Goal: Book appointment/travel/reservation

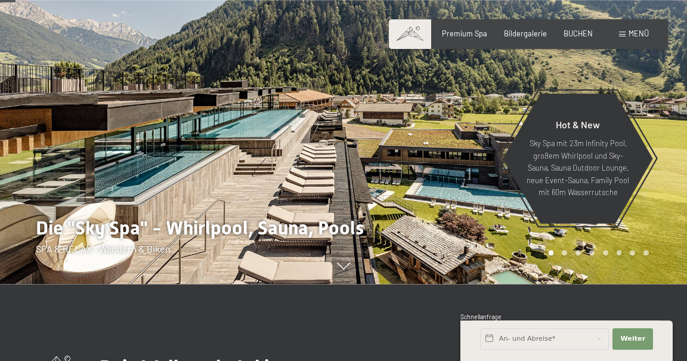
scroll to position [104, 0]
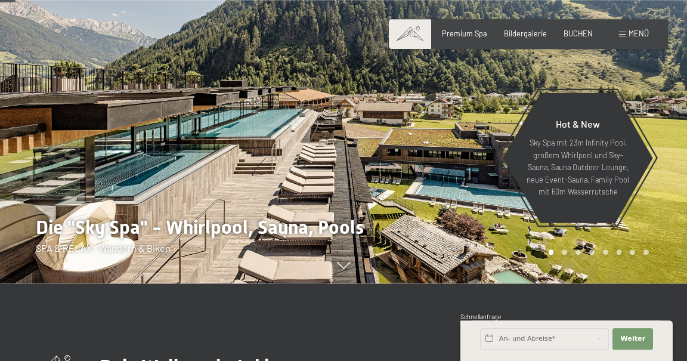
click at [637, 35] on span "Menü" at bounding box center [639, 34] width 20 height 10
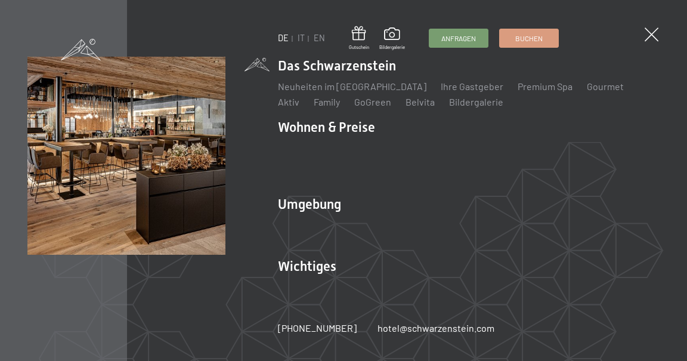
click at [349, 126] on li "Wohnen & Preise Inklusivleistungen Zimmer & Preise Liste Angebote Liste Familie…" at bounding box center [469, 151] width 382 height 67
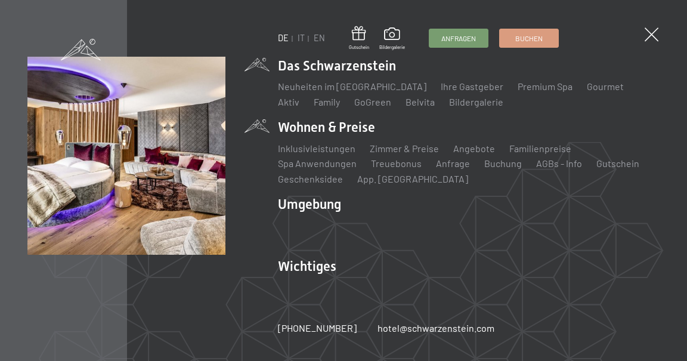
click at [418, 147] on link "Zimmer & Preise" at bounding box center [404, 148] width 69 height 11
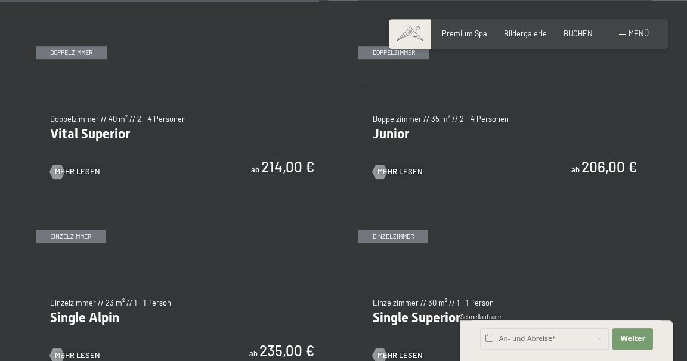
scroll to position [1345, 0]
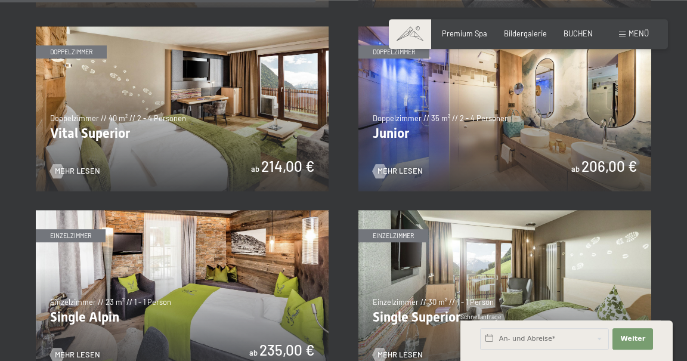
click at [547, 109] on img at bounding box center [505, 108] width 293 height 165
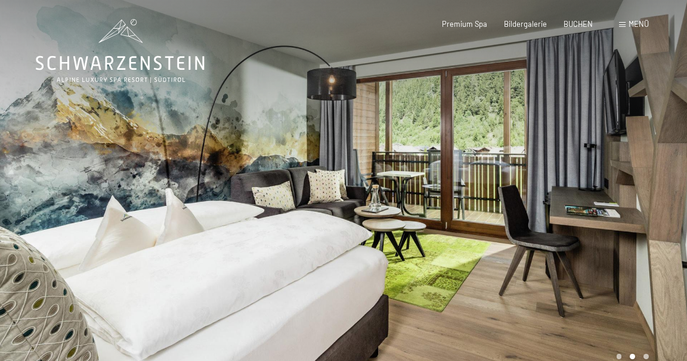
click at [595, 203] on div at bounding box center [516, 194] width 344 height 388
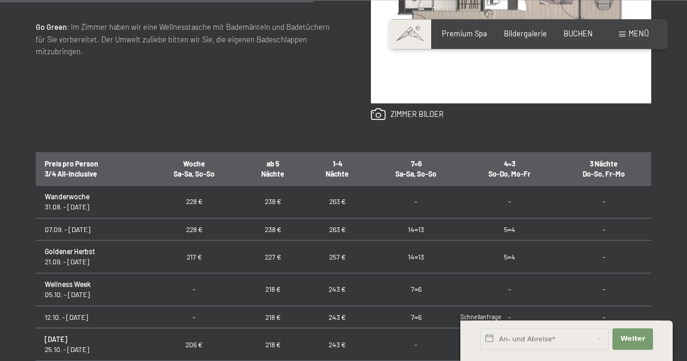
scroll to position [621, 0]
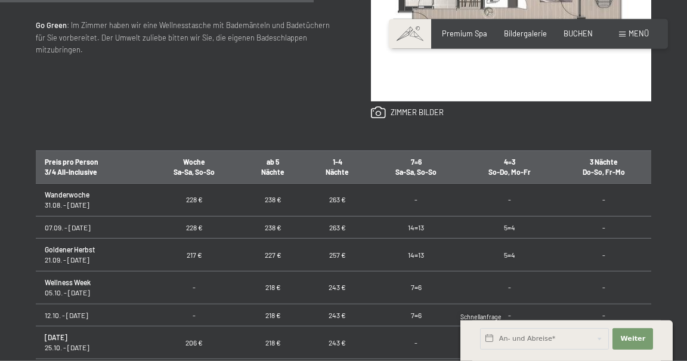
click at [518, 228] on td "5=4" at bounding box center [509, 227] width 94 height 23
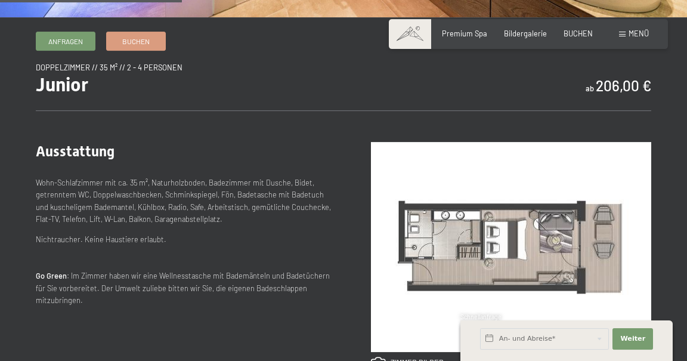
scroll to position [367, 0]
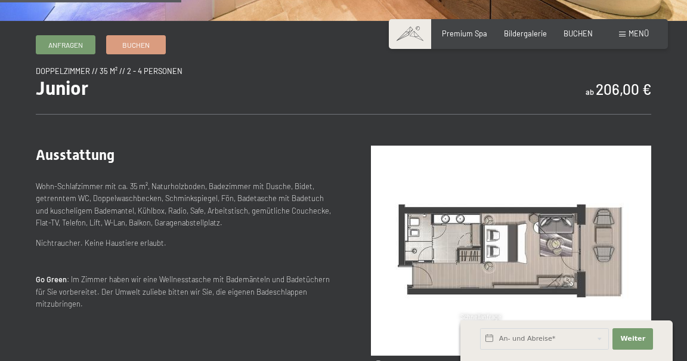
click at [529, 34] on span "Bildergalerie" at bounding box center [525, 34] width 43 height 10
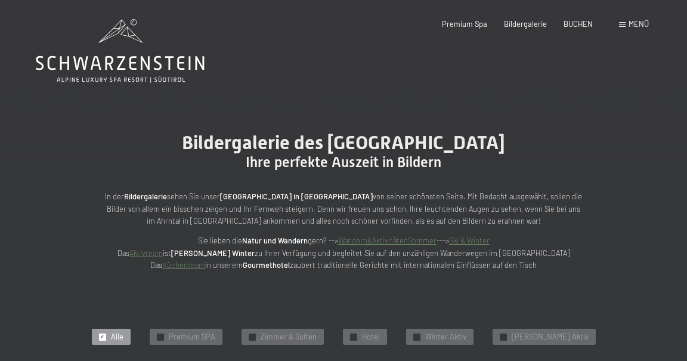
click at [468, 23] on span "Premium Spa" at bounding box center [464, 24] width 45 height 10
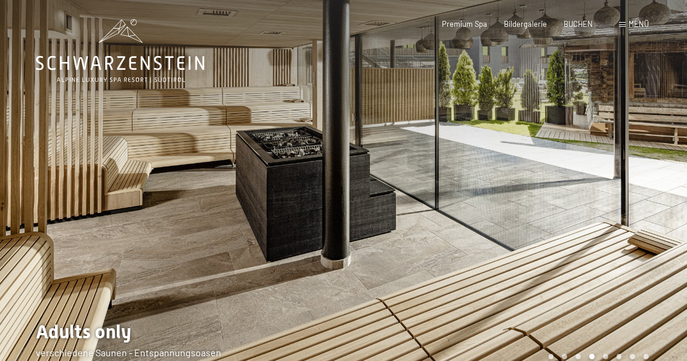
click at [649, 20] on span "Menü" at bounding box center [639, 24] width 20 height 10
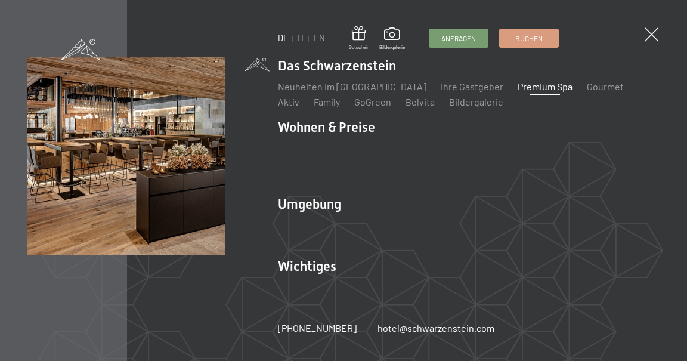
click at [353, 81] on link "Neuheiten im [GEOGRAPHIC_DATA]" at bounding box center [352, 86] width 149 height 11
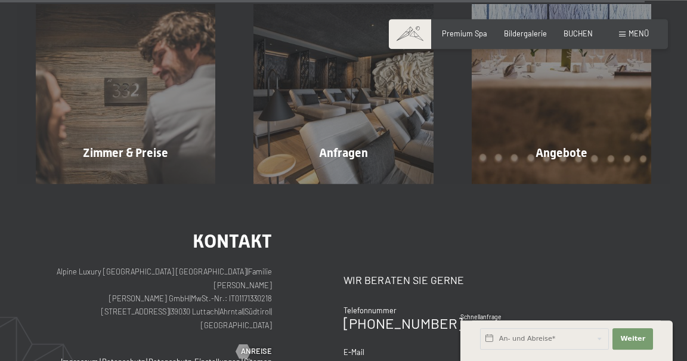
scroll to position [3339, 0]
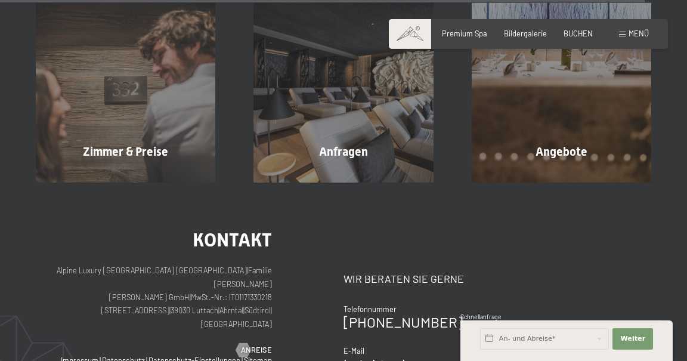
click at [598, 100] on div "Angebote Mehr erfahren" at bounding box center [562, 93] width 218 height 180
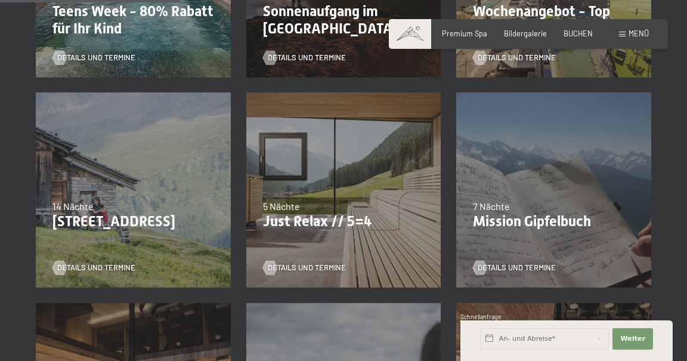
scroll to position [435, 0]
click at [360, 197] on div "07.09.–03.10.2025 21.12.–26.12.2025 11.01.–23.01.2026 08.03.–27.03.2026 08.11.–…" at bounding box center [344, 190] width 211 height 211
click at [327, 263] on span "Details und Termine" at bounding box center [307, 267] width 78 height 11
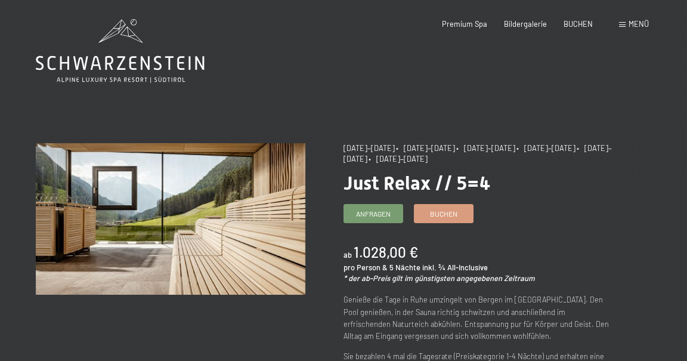
click at [647, 22] on span "Menü" at bounding box center [639, 24] width 20 height 10
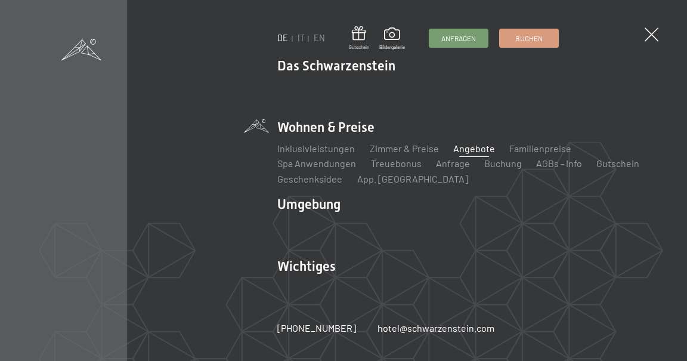
click at [413, 150] on link "Zimmer & Preise" at bounding box center [404, 148] width 69 height 11
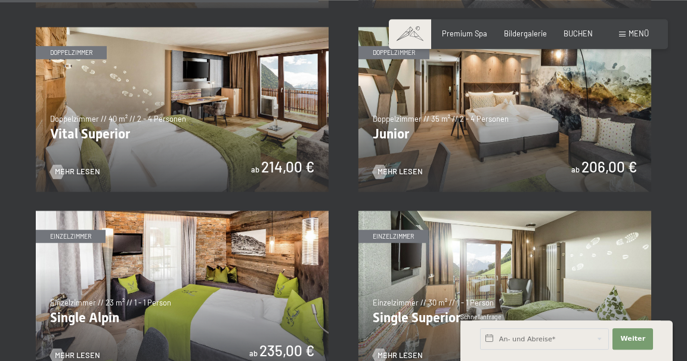
scroll to position [1344, 0]
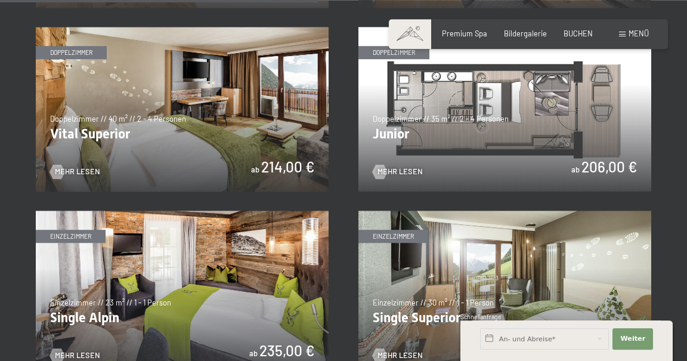
click at [413, 168] on span "Mehr Lesen" at bounding box center [400, 171] width 45 height 11
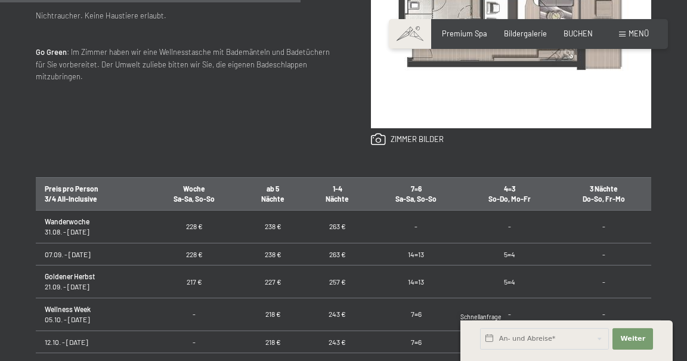
scroll to position [594, 0]
click at [418, 140] on link at bounding box center [407, 139] width 73 height 13
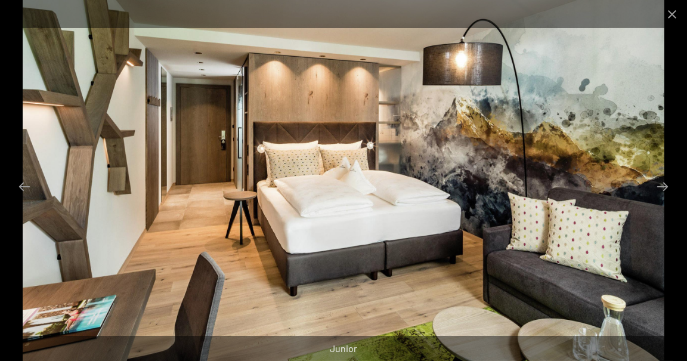
click at [662, 195] on button "Next slide" at bounding box center [662, 186] width 25 height 23
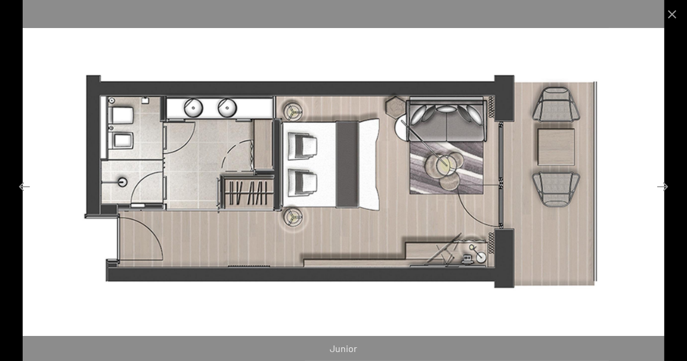
click at [664, 198] on button "Next slide" at bounding box center [662, 186] width 25 height 23
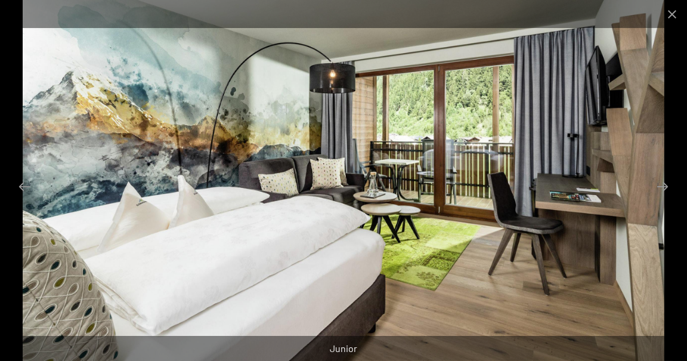
click at [657, 198] on button "Next slide" at bounding box center [662, 186] width 25 height 23
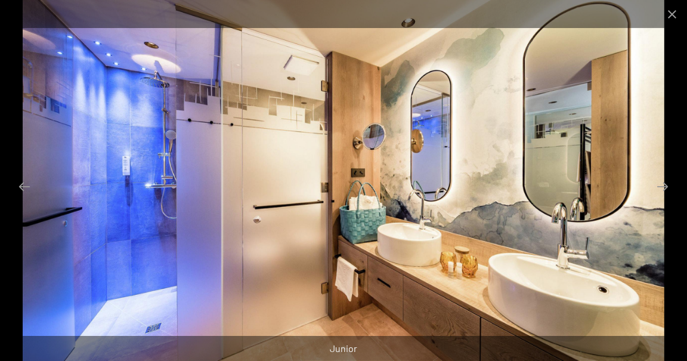
click at [662, 198] on button "Next slide" at bounding box center [662, 186] width 25 height 23
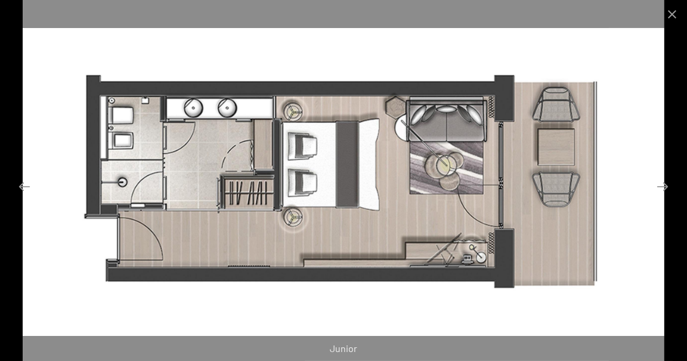
click at [656, 196] on button "Next slide" at bounding box center [662, 186] width 25 height 23
